Goal: Find contact information: Find contact information

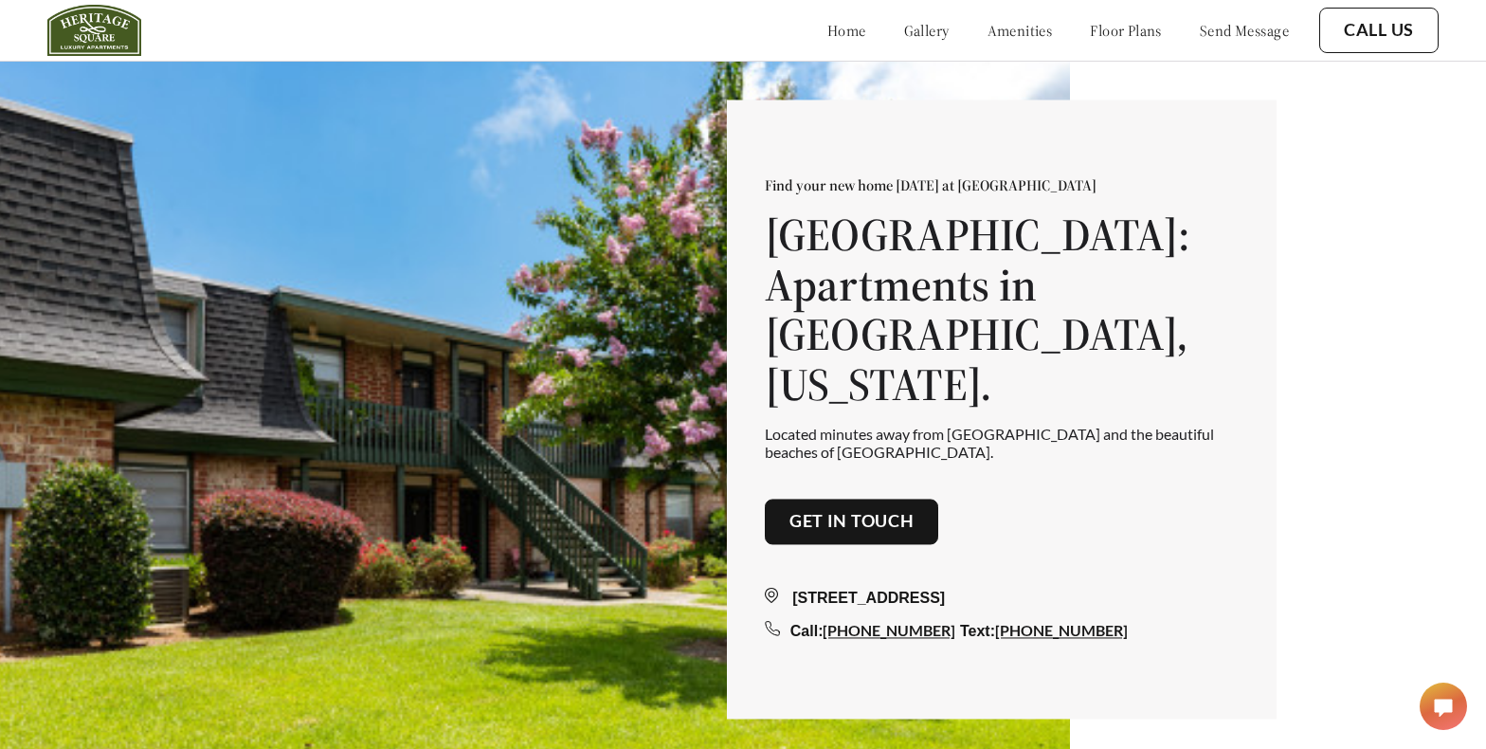
click at [827, 27] on link "home" at bounding box center [846, 30] width 39 height 19
click at [904, 35] on link "gallery" at bounding box center [926, 30] width 45 height 19
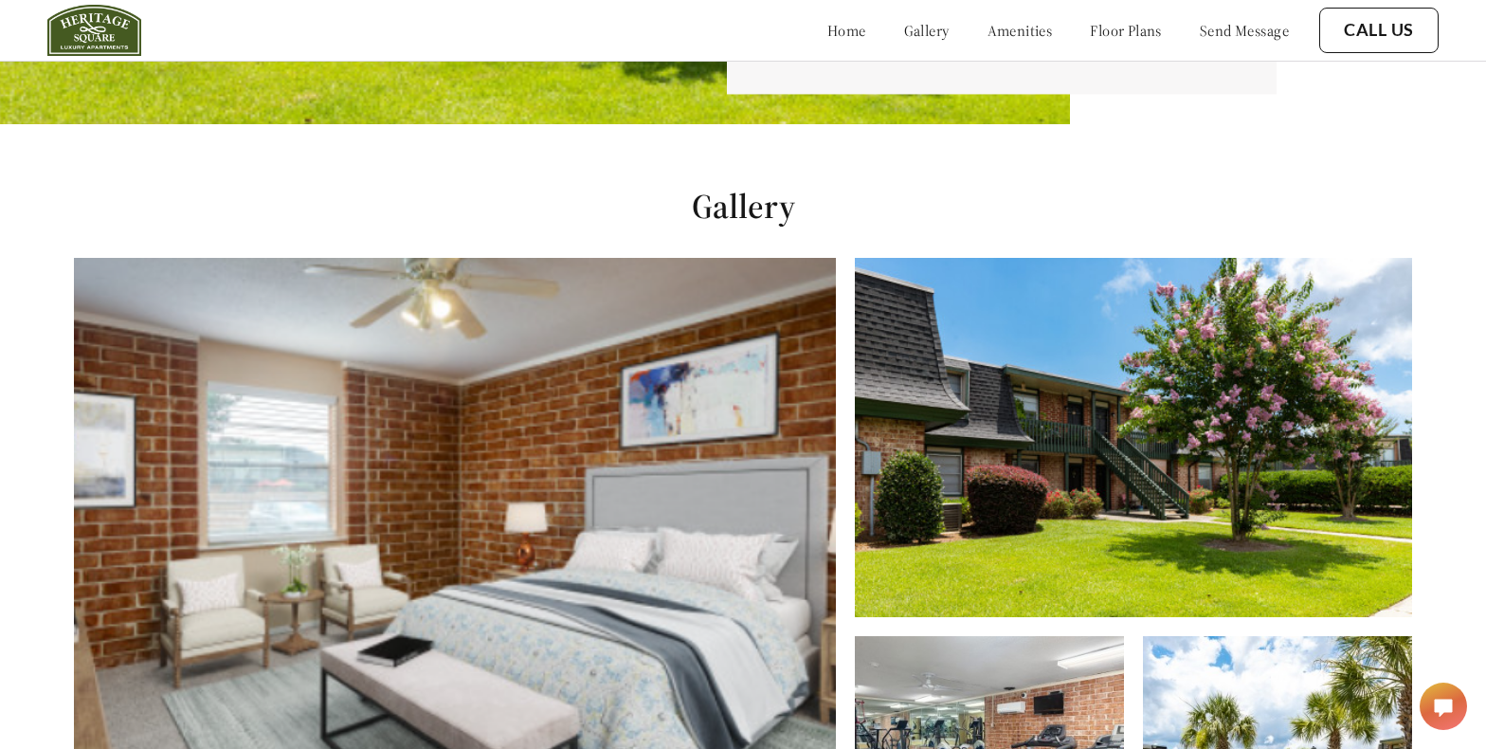
scroll to position [763, 0]
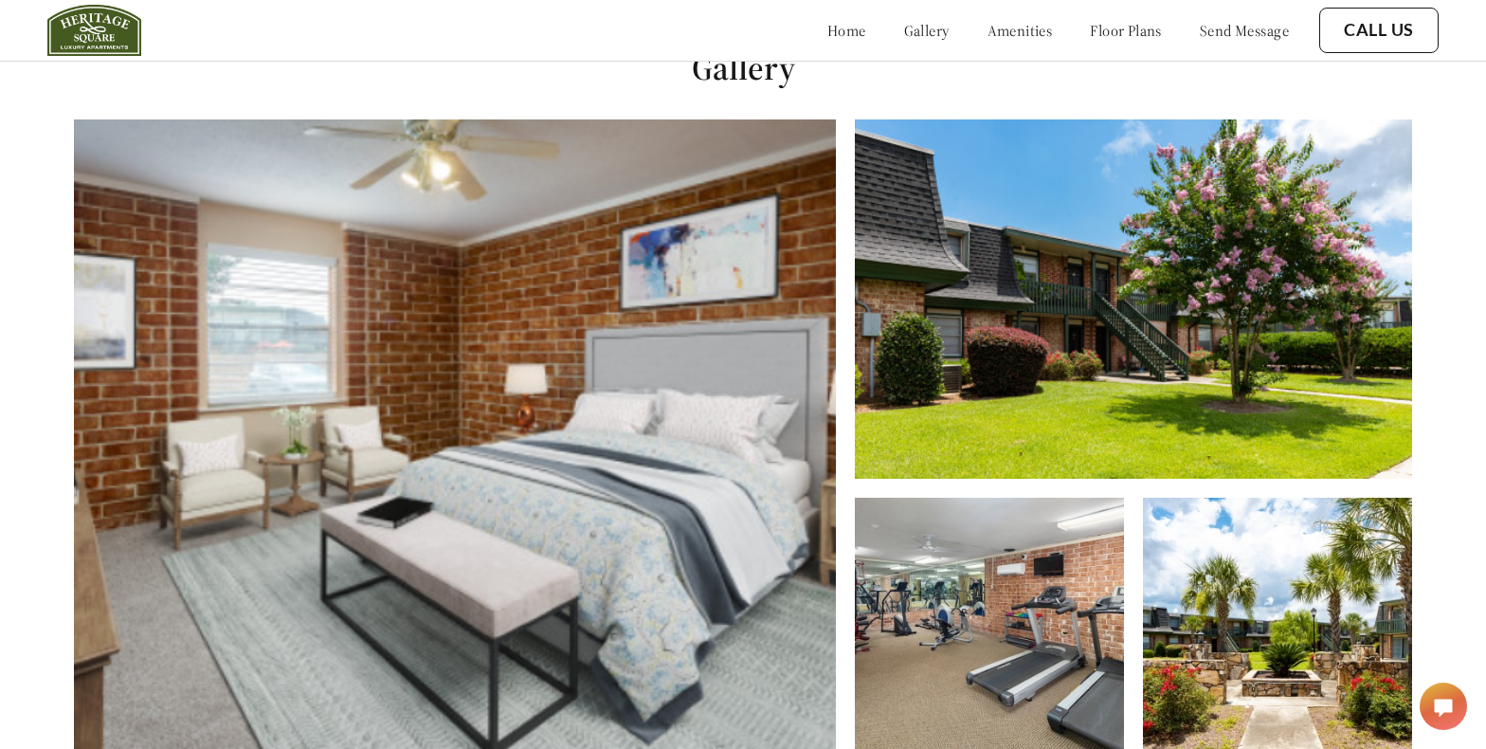
click at [993, 36] on link "amenities" at bounding box center [1019, 30] width 65 height 19
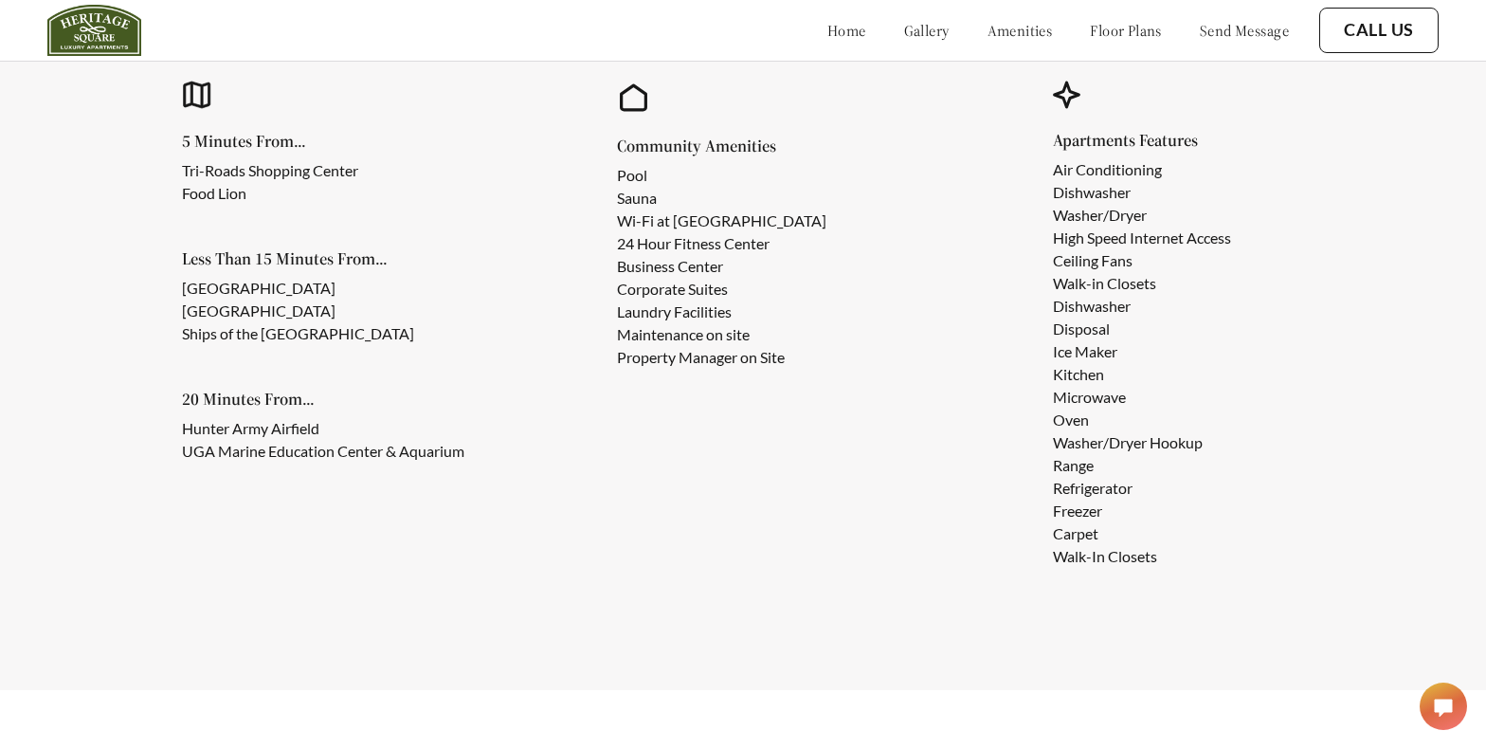
scroll to position [1796, 0]
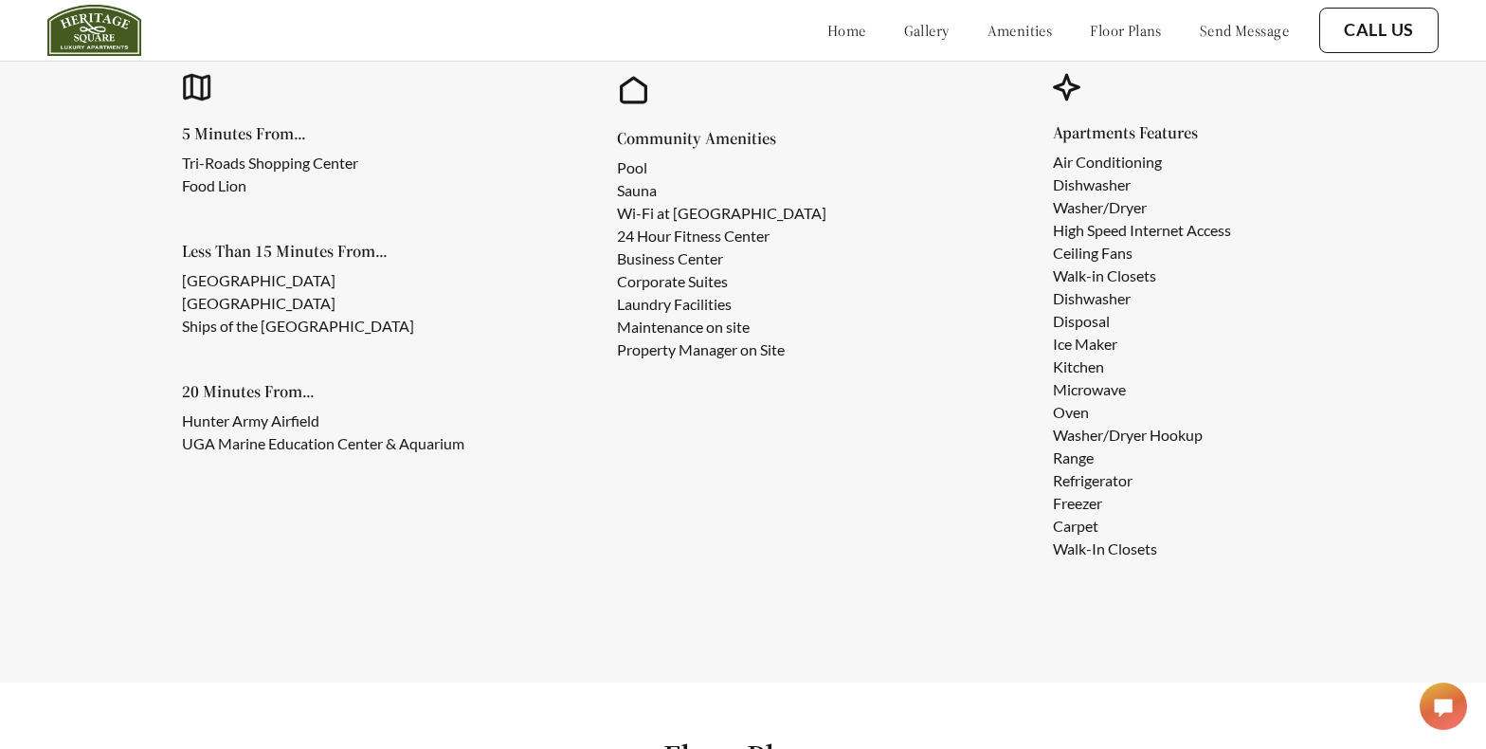
click at [1104, 33] on link "floor plans" at bounding box center [1126, 30] width 72 height 19
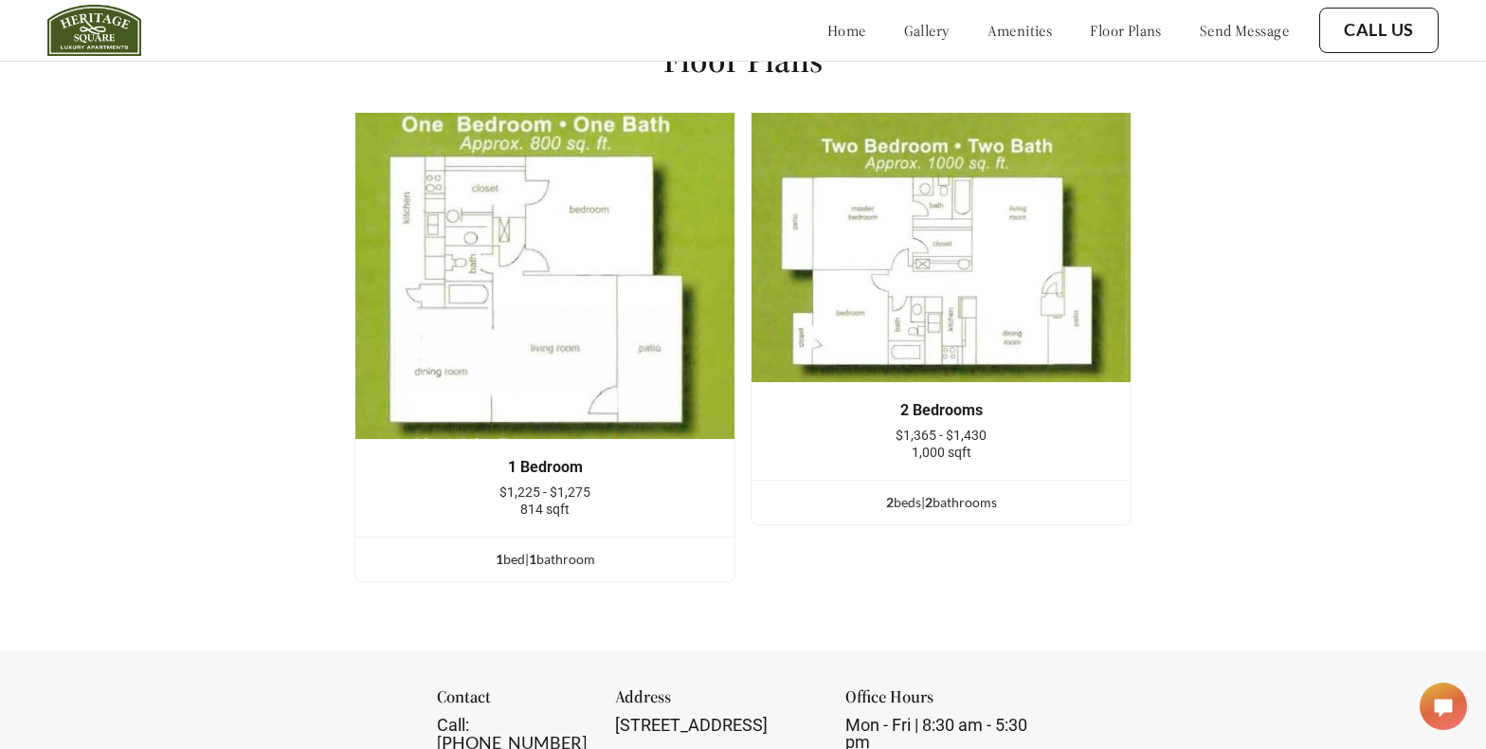
click at [1236, 33] on link "send message" at bounding box center [1244, 30] width 89 height 19
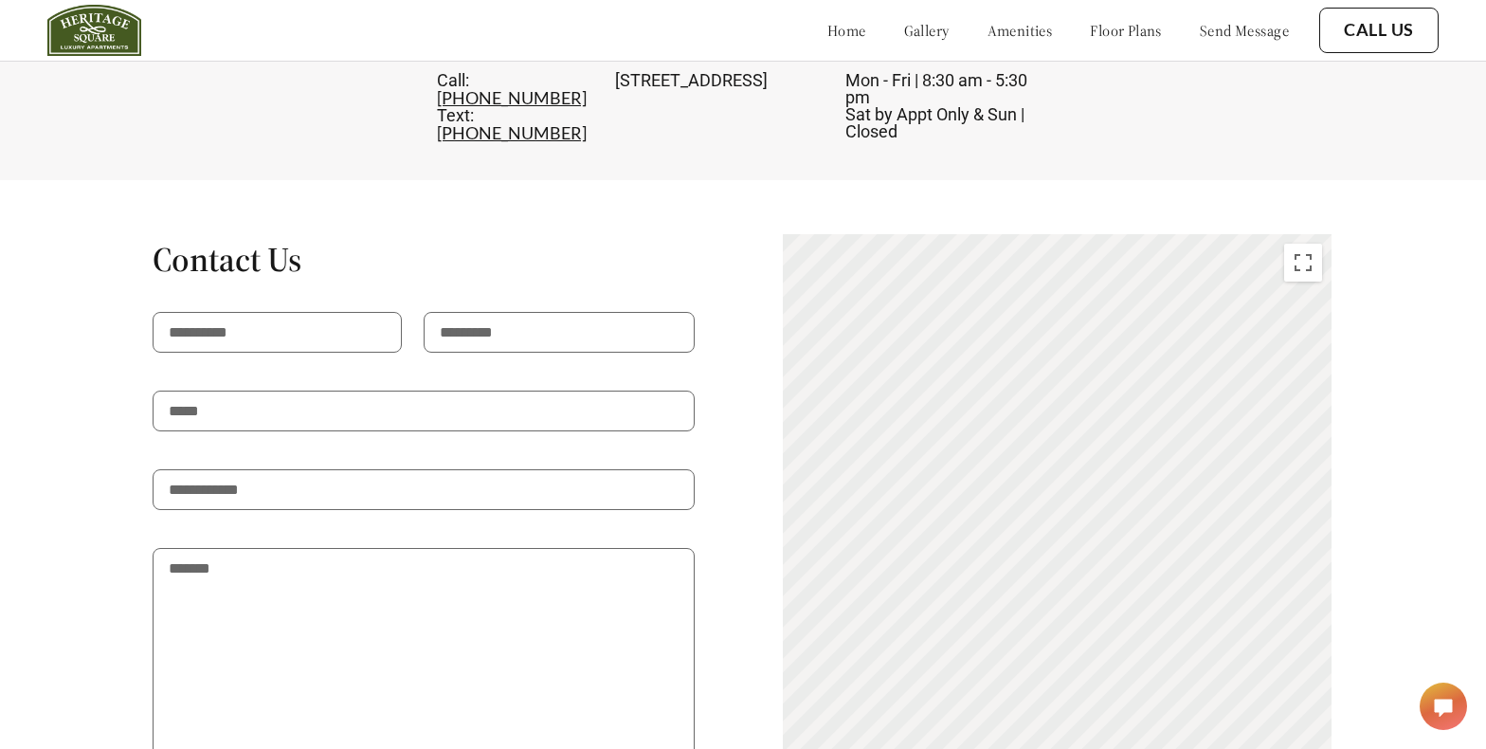
scroll to position [2947, 0]
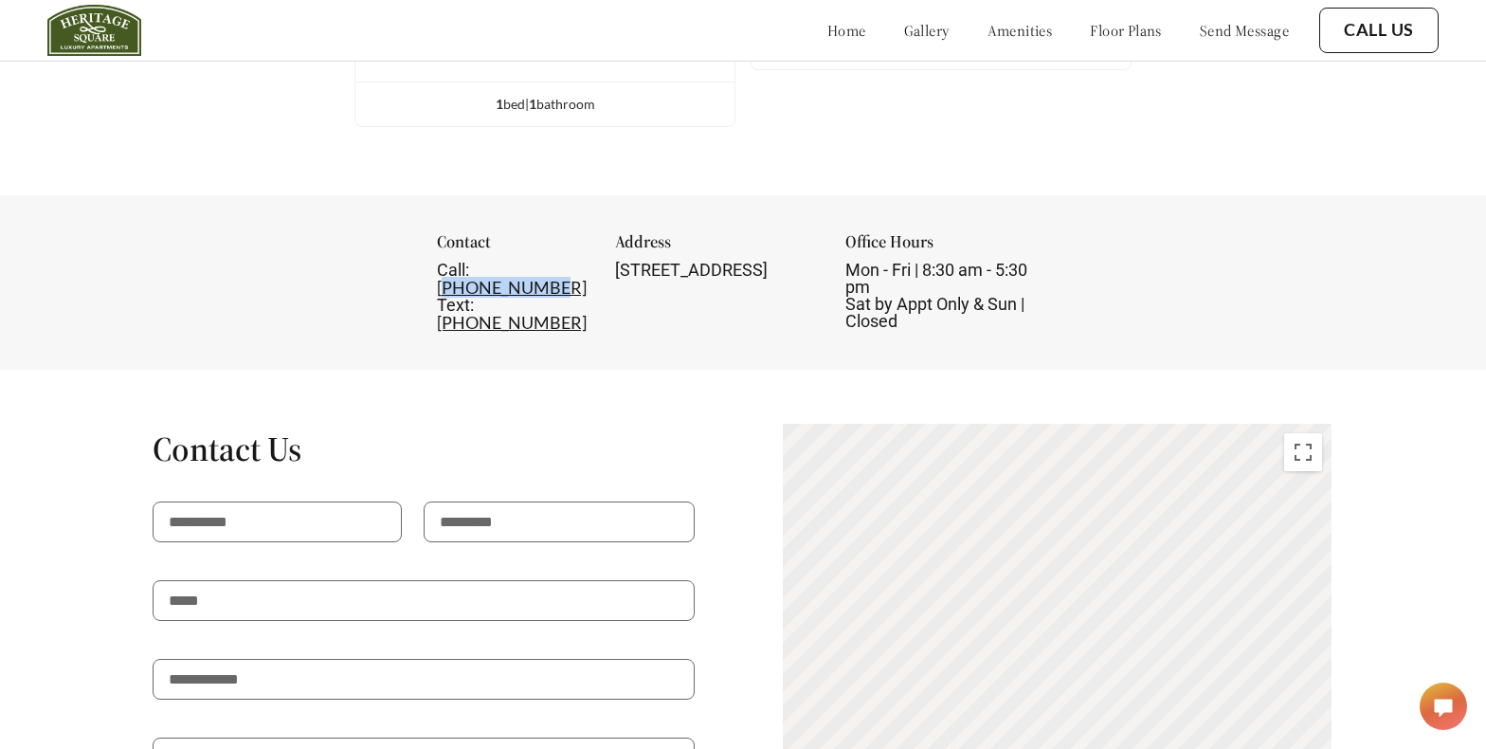
drag, startPoint x: 513, startPoint y: 284, endPoint x: 401, endPoint y: 284, distance: 111.8
click at [437, 284] on div "Call: [PHONE_NUMBER] Text: [PHONE_NUMBER]" at bounding box center [513, 297] width 153 height 70
drag, startPoint x: 735, startPoint y: 285, endPoint x: 587, endPoint y: 280, distance: 147.9
click at [615, 279] on div "[STREET_ADDRESS]" at bounding box center [717, 270] width 204 height 17
copy div "[STREET_ADDRESS]"
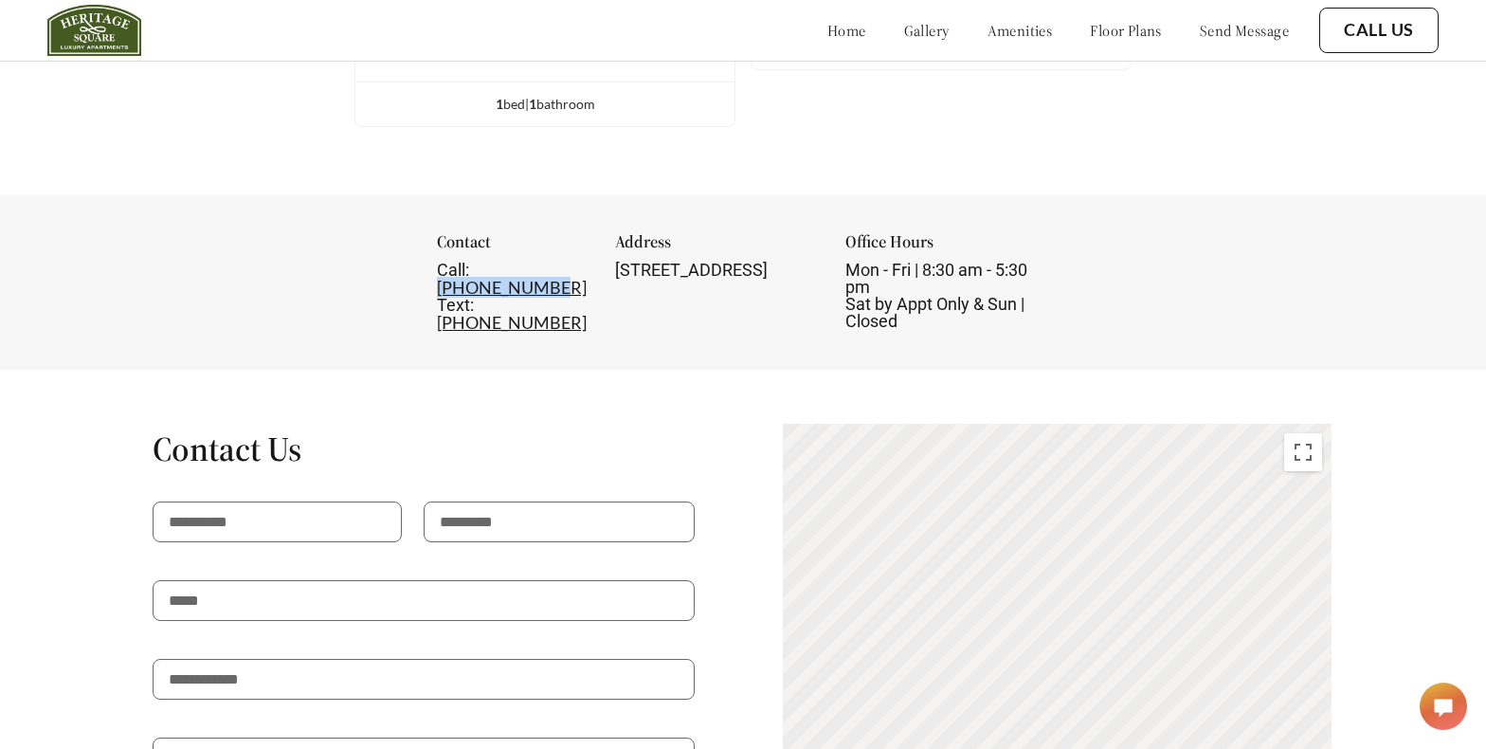
drag, startPoint x: 513, startPoint y: 283, endPoint x: 400, endPoint y: 281, distance: 112.8
click at [437, 281] on div "Call: [PHONE_NUMBER] Text: [PHONE_NUMBER]" at bounding box center [513, 297] width 153 height 70
copy link "[PHONE_NUMBER]"
click at [93, 28] on img at bounding box center [94, 30] width 94 height 51
click at [85, 28] on img at bounding box center [94, 30] width 94 height 51
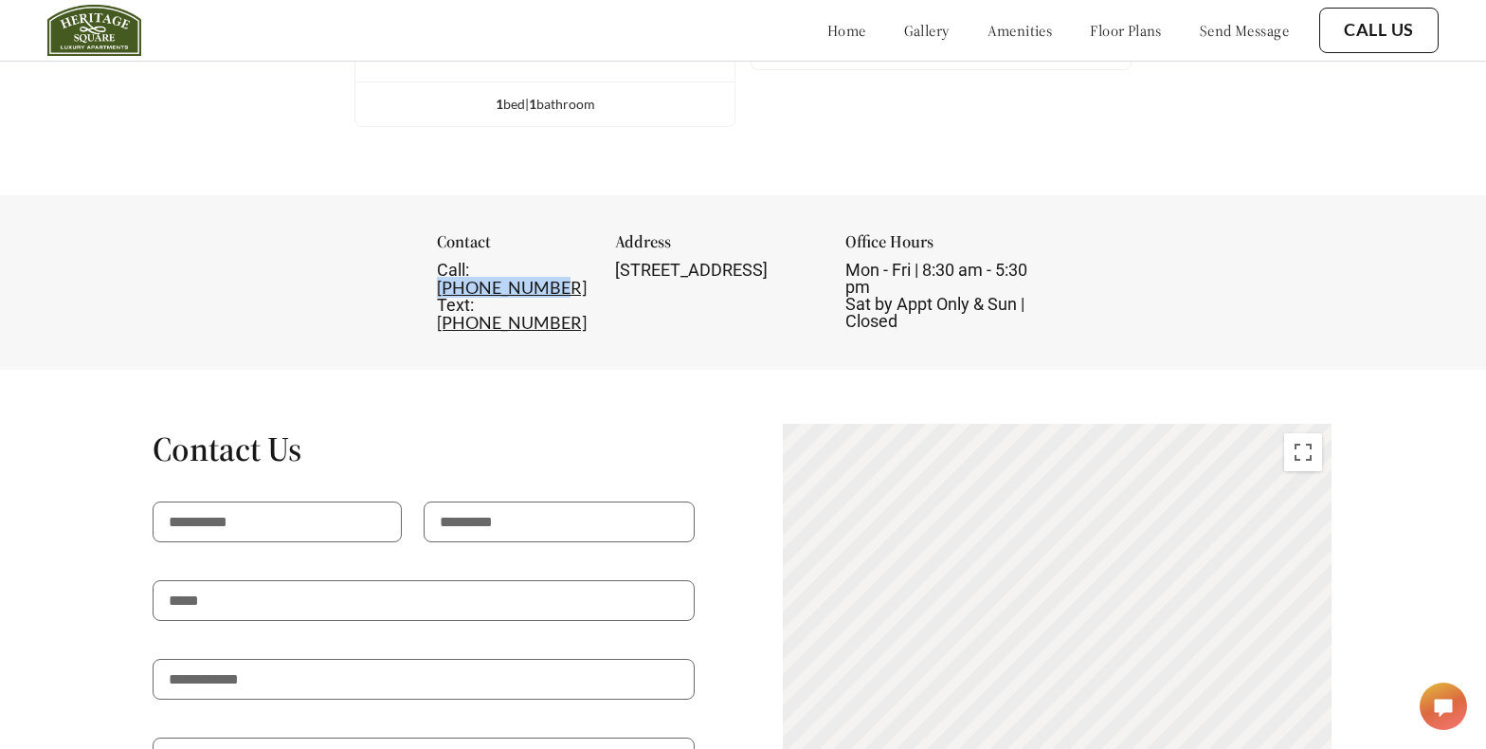
click at [85, 28] on img at bounding box center [94, 30] width 94 height 51
click at [827, 31] on link "home" at bounding box center [846, 30] width 39 height 19
